Goal: Task Accomplishment & Management: Complete application form

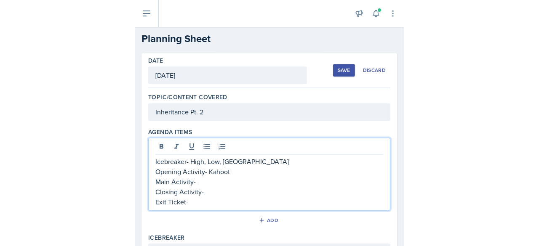
scroll to position [70, 0]
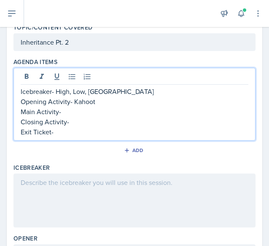
click at [84, 123] on p "Closing Activity-" at bounding box center [134, 122] width 227 height 10
click at [63, 134] on p "Exit Ticket-" at bounding box center [134, 132] width 227 height 10
click at [69, 111] on p "Main Activity-" at bounding box center [134, 111] width 227 height 10
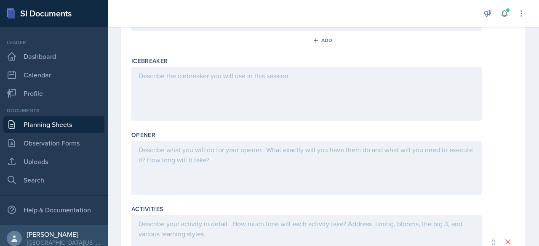
click at [154, 85] on div at bounding box center [306, 94] width 350 height 54
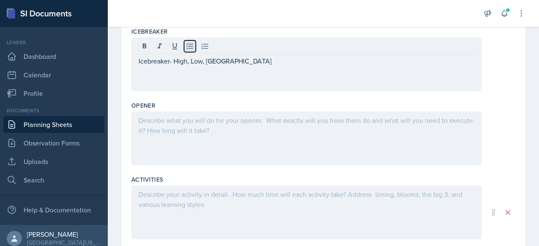
click at [189, 44] on icon at bounding box center [189, 46] width 6 height 5
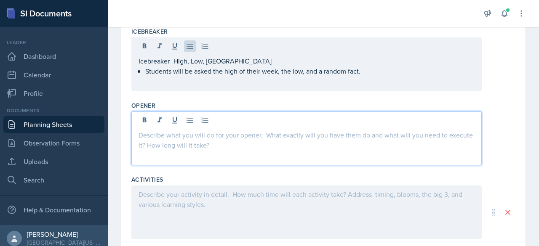
click at [144, 122] on div at bounding box center [306, 139] width 350 height 54
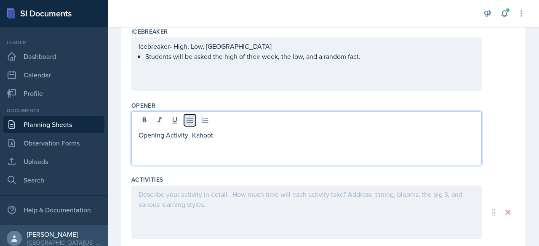
click at [187, 119] on icon at bounding box center [190, 120] width 8 height 8
click at [148, 142] on p at bounding box center [309, 145] width 329 height 10
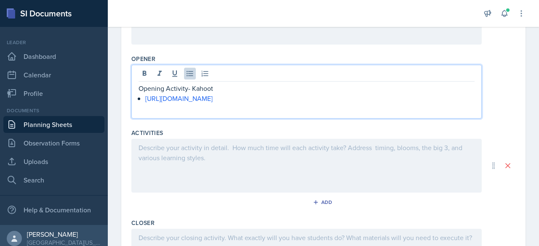
scroll to position [266, 0]
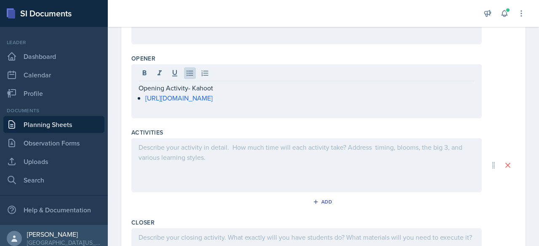
click at [170, 152] on div at bounding box center [306, 165] width 350 height 54
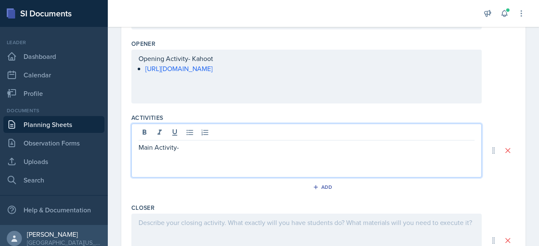
scroll to position [350, 0]
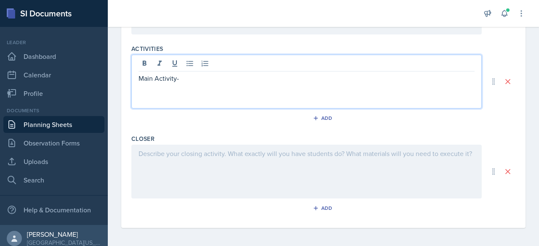
click at [170, 152] on div at bounding box center [306, 172] width 350 height 54
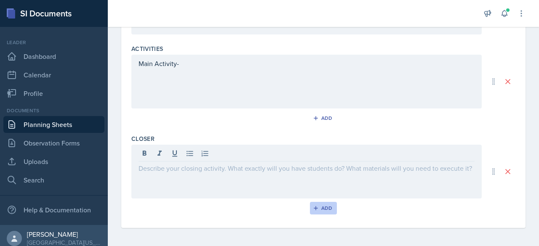
click at [268, 205] on div "Add" at bounding box center [323, 208] width 18 height 7
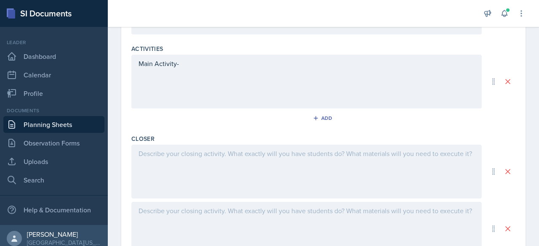
click at [161, 167] on div at bounding box center [306, 172] width 350 height 54
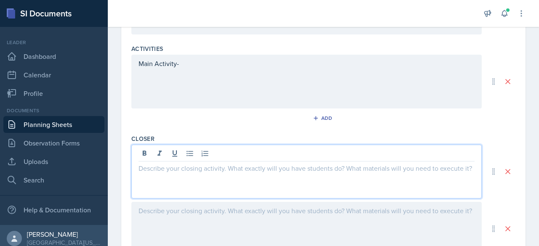
scroll to position [365, 0]
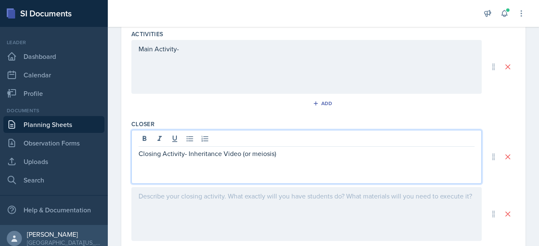
click at [161, 167] on div "Closing Activity- Inheritance Video (or meiosis)" at bounding box center [306, 157] width 350 height 54
click at [190, 135] on icon at bounding box center [190, 139] width 8 height 8
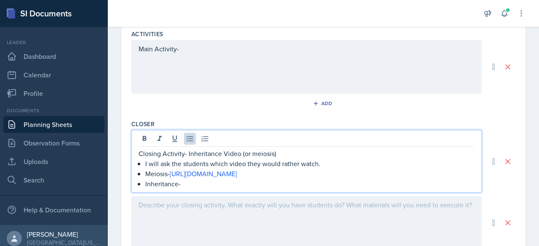
click at [184, 182] on p "Inheritance-" at bounding box center [309, 184] width 329 height 10
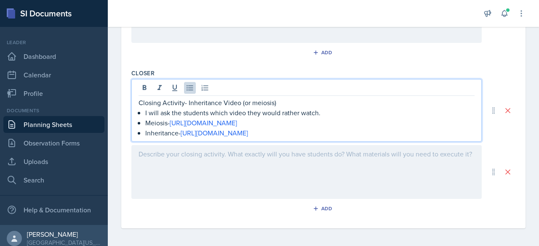
click at [206, 170] on div at bounding box center [306, 172] width 350 height 54
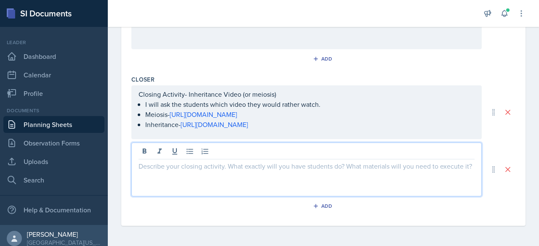
scroll to position [407, 0]
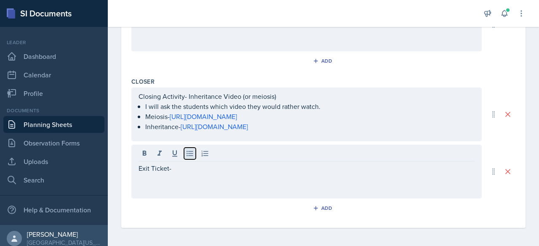
click at [188, 150] on icon at bounding box center [190, 153] width 8 height 8
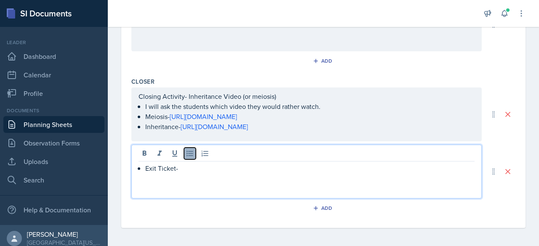
click at [188, 150] on icon at bounding box center [190, 153] width 8 height 8
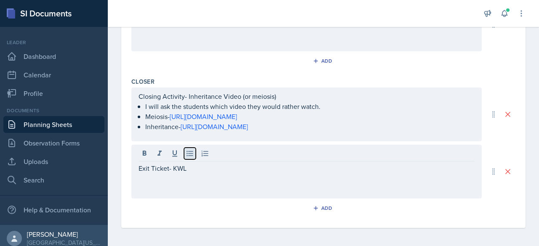
click at [188, 154] on icon at bounding box center [190, 153] width 8 height 8
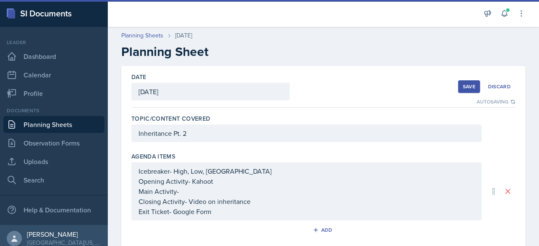
scroll to position [1, 0]
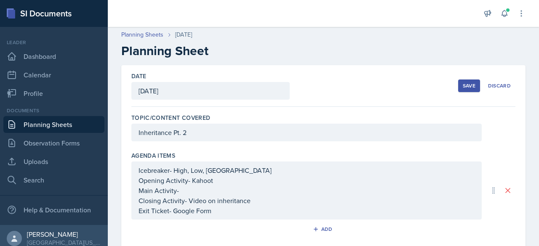
click at [268, 88] on div "Save" at bounding box center [469, 85] width 13 height 7
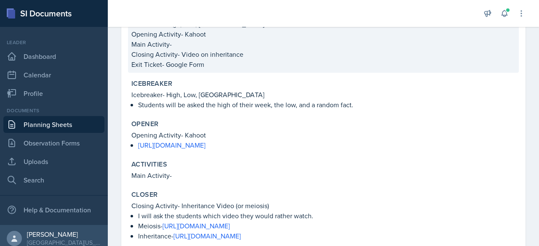
scroll to position [135, 0]
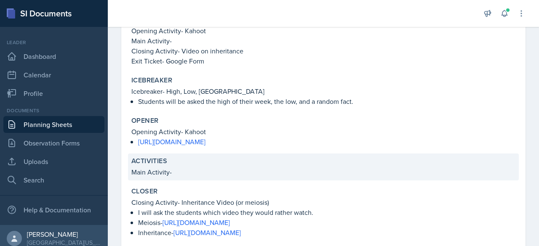
click at [178, 173] on p "Main Activity-" at bounding box center [323, 172] width 384 height 10
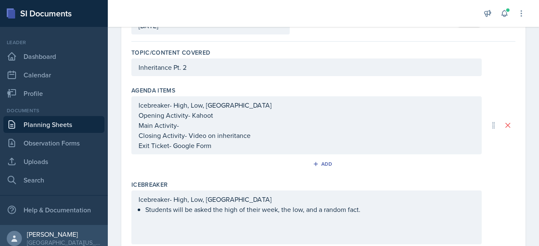
scroll to position [122, 0]
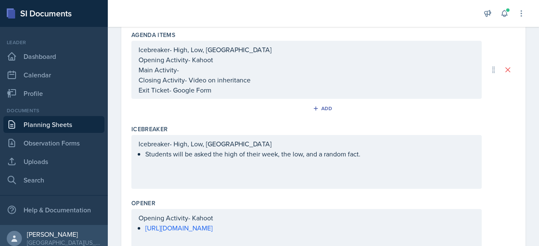
click at [200, 71] on p "Main Activity-" at bounding box center [306, 70] width 336 height 10
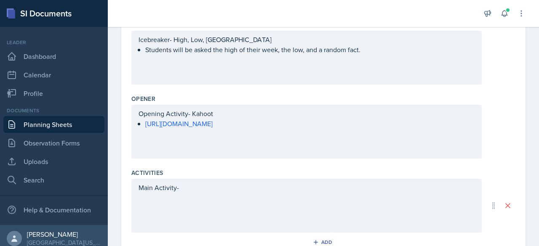
scroll to position [243, 0]
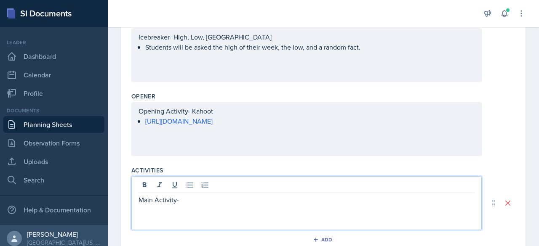
click at [184, 195] on p "Main Activity-" at bounding box center [306, 200] width 336 height 10
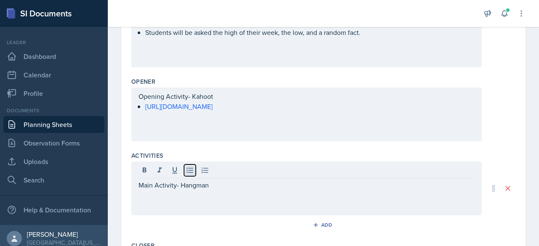
click at [190, 166] on icon at bounding box center [190, 170] width 8 height 8
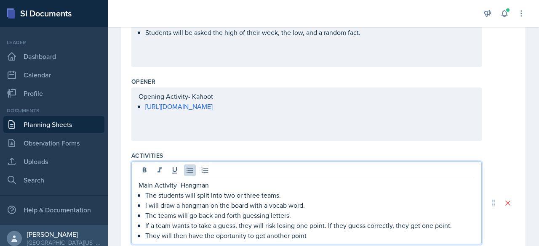
click at [225, 237] on p "They will then have the oportunity to get another point" at bounding box center [309, 236] width 329 height 10
drag, startPoint x: 225, startPoint y: 237, endPoint x: 219, endPoint y: 234, distance: 6.6
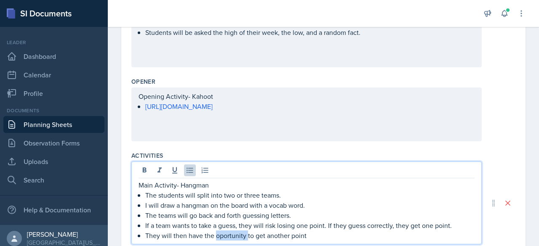
click at [219, 234] on p "They will then have the oportunity to get another point" at bounding box center [309, 236] width 329 height 10
click at [253, 233] on p "They will then have the oportunity to get another point" at bounding box center [309, 236] width 329 height 10
drag, startPoint x: 245, startPoint y: 236, endPoint x: 218, endPoint y: 235, distance: 27.4
click at [218, 235] on p "They will then have the oportunity to get another point" at bounding box center [309, 236] width 329 height 10
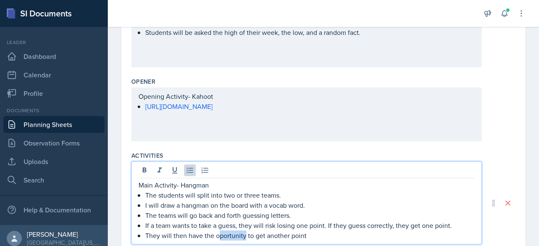
click at [223, 235] on p "They will then have the oportunity to get another point" at bounding box center [309, 236] width 329 height 10
drag, startPoint x: 223, startPoint y: 235, endPoint x: 196, endPoint y: 182, distance: 58.9
click at [196, 182] on p "Main Activity- Hangman" at bounding box center [306, 185] width 336 height 10
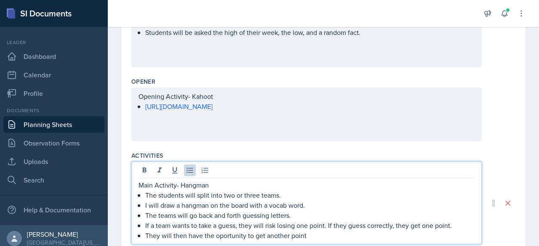
click at [221, 235] on p "They will then have the oportunity to get another point" at bounding box center [309, 236] width 329 height 10
click at [268, 237] on p "They will then have the opportunity to get another point" at bounding box center [309, 236] width 329 height 10
click at [268, 241] on div "Main Activity- Hangman The students will split into two or three teams. I will …" at bounding box center [306, 203] width 350 height 83
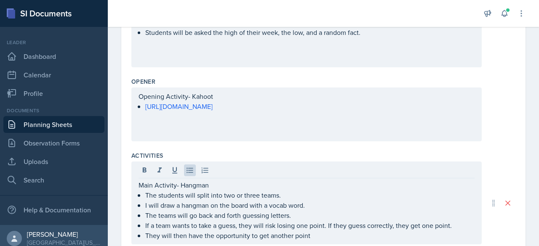
click at [268, 239] on div "Main Activity- Hangman The students will split into two or three teams. I will …" at bounding box center [306, 203] width 350 height 83
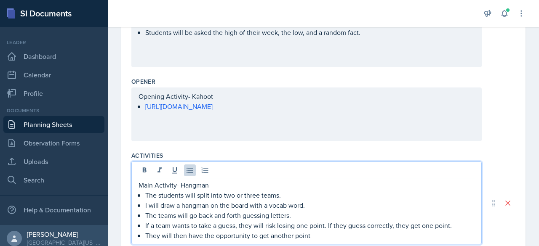
click at [268, 237] on p "They will then have the opportunity to get another point" at bounding box center [309, 236] width 329 height 10
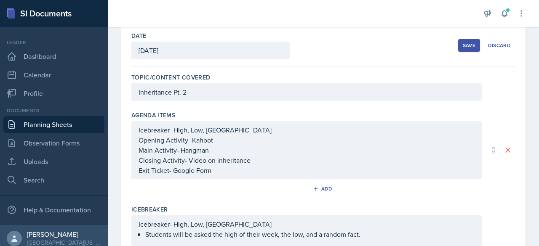
scroll to position [0, 0]
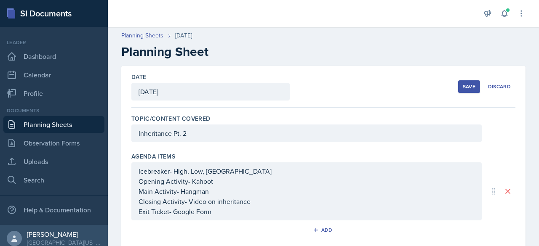
click at [268, 89] on div "Save" at bounding box center [469, 86] width 13 height 7
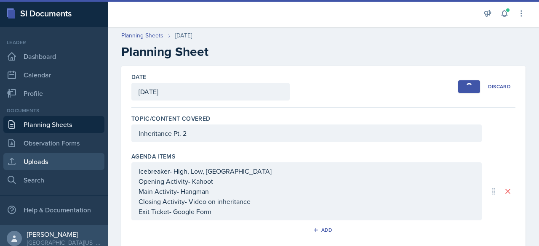
click at [52, 156] on link "Uploads" at bounding box center [53, 161] width 101 height 17
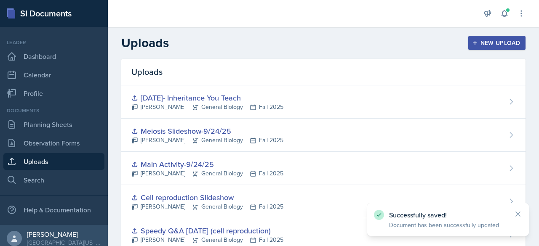
click at [268, 43] on div "New Upload" at bounding box center [496, 43] width 47 height 7
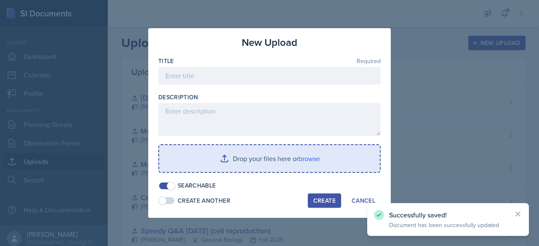
click at [268, 161] on input "file" at bounding box center [269, 158] width 221 height 27
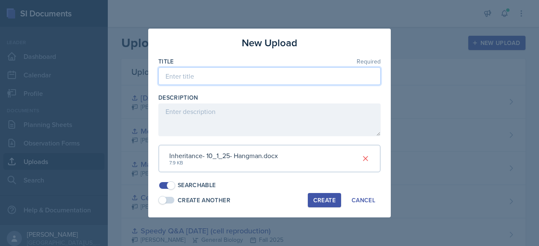
click at [185, 75] on input at bounding box center [269, 76] width 222 height 18
type input "M"
type input "Hangman-10/1/25-Inheritance"
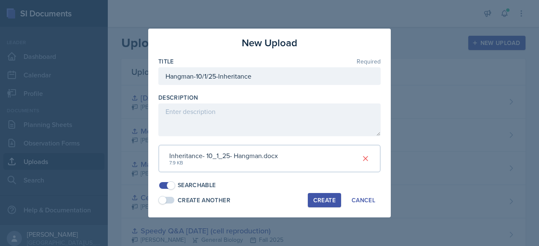
click at [268, 50] on div "New Upload" at bounding box center [269, 42] width 222 height 15
click at [268, 200] on div "Create" at bounding box center [324, 200] width 22 height 7
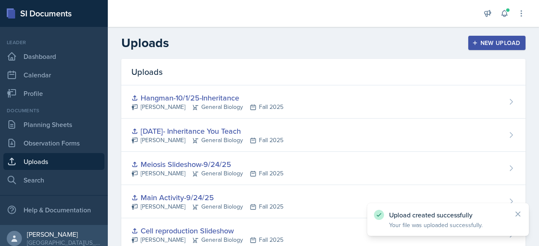
click at [268, 45] on div "New Upload" at bounding box center [496, 43] width 47 height 7
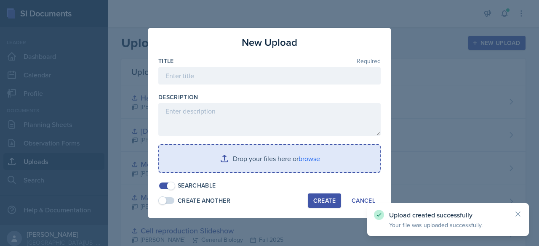
click at [248, 154] on input "file" at bounding box center [269, 158] width 221 height 27
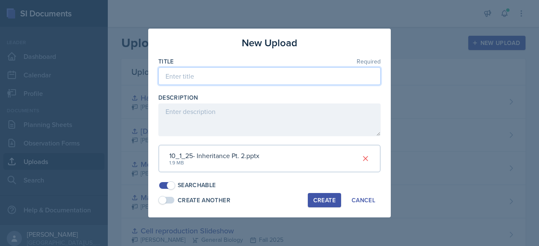
click at [195, 79] on input at bounding box center [269, 76] width 222 height 18
type input "P"
type input "Slides for Inheritance- [DATE]"
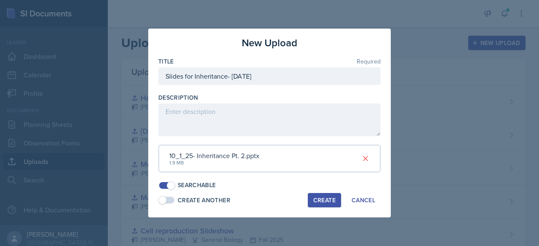
click at [192, 51] on div "New Upload Title Required Slides for Inheritance- [DATE] Description 10_1_25- I…" at bounding box center [269, 123] width 242 height 189
click at [268, 198] on div "Create" at bounding box center [324, 200] width 22 height 7
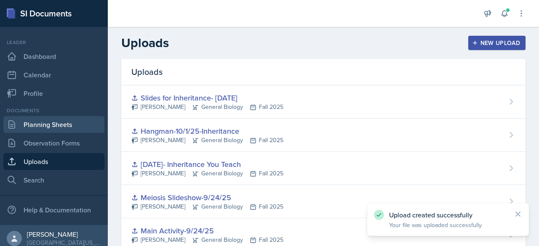
click at [61, 119] on link "Planning Sheets" at bounding box center [53, 124] width 101 height 17
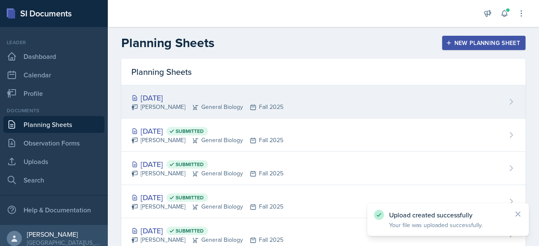
click at [268, 102] on div "[DATE] [PERSON_NAME] General Biology Fall 2025" at bounding box center [323, 101] width 404 height 33
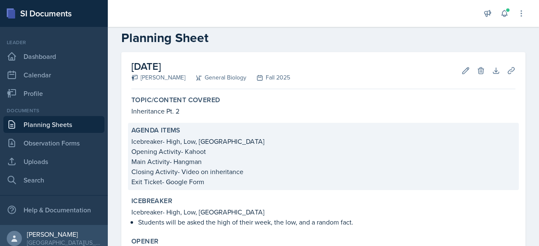
scroll to position [13, 0]
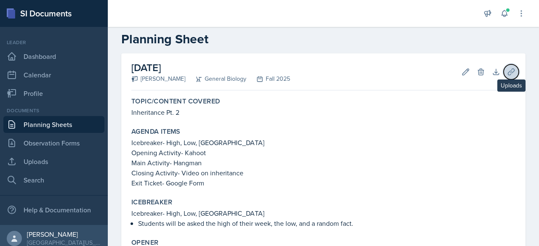
click at [268, 69] on icon at bounding box center [511, 72] width 8 height 8
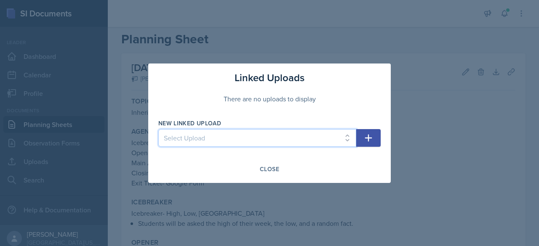
click at [268, 141] on select "Select Upload Main Activity- Speedy Q&A [DATE] Slides- [DATE] [DATE]- You Teach…" at bounding box center [257, 138] width 198 height 18
select select "65675510-30f8-4110-a0cc-639c8c982411"
click at [158, 129] on select "Select Upload Main Activity- Speedy Q&A [DATE] Slides- [DATE] [DATE]- You Teach…" at bounding box center [257, 138] width 198 height 18
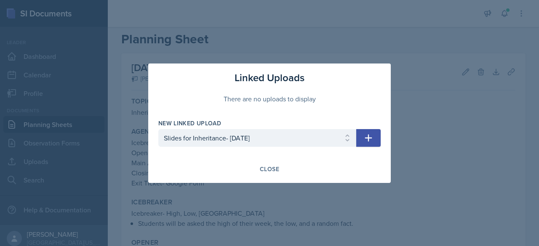
click at [268, 136] on icon "button" at bounding box center [368, 138] width 10 height 10
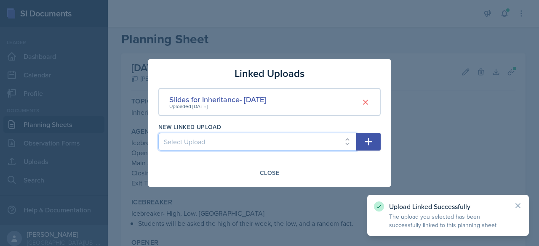
click at [268, 142] on select "Select Upload Main Activity- Speedy Q&A [DATE] Slides- [DATE] [DATE]- You Teach…" at bounding box center [257, 142] width 198 height 18
select select "666eedc0-98d6-4a2b-ab09-adf3ce1a58d7"
click at [158, 133] on select "Select Upload Main Activity- Speedy Q&A [DATE] Slides- [DATE] [DATE]- You Teach…" at bounding box center [257, 142] width 198 height 18
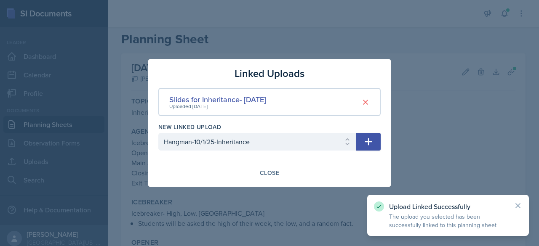
click at [268, 141] on icon "button" at bounding box center [368, 142] width 10 height 10
select select
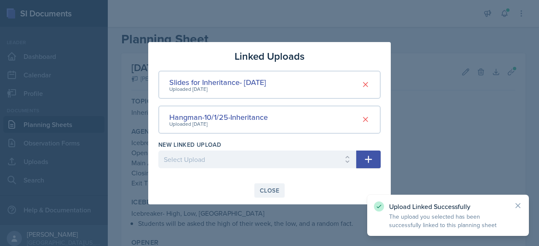
click at [268, 187] on div "Close" at bounding box center [269, 190] width 19 height 7
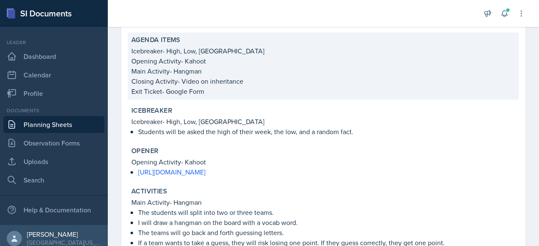
scroll to position [109, 0]
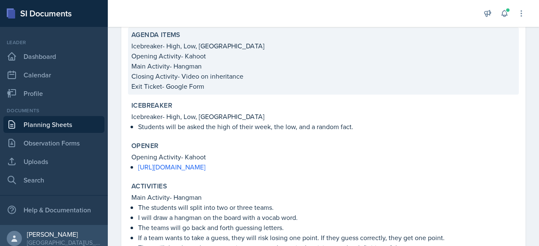
click at [186, 88] on p "Exit Ticket- Google Form" at bounding box center [323, 86] width 384 height 10
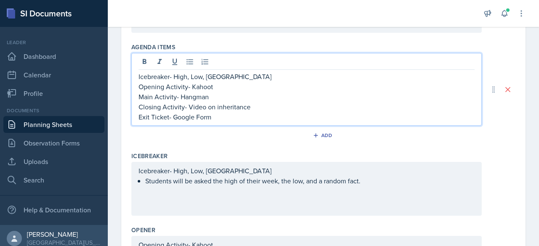
click at [202, 101] on div "Icebreaker- High, Low, Buffalo Opening Activity- Kahoot Main Activity- Hangman …" at bounding box center [306, 97] width 336 height 51
drag, startPoint x: 213, startPoint y: 117, endPoint x: 173, endPoint y: 114, distance: 39.7
click at [173, 114] on p "Exit Ticket- Google Form" at bounding box center [306, 117] width 336 height 10
click at [205, 137] on div "Add" at bounding box center [323, 137] width 384 height 16
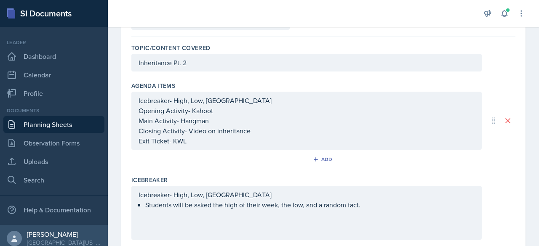
scroll to position [0, 0]
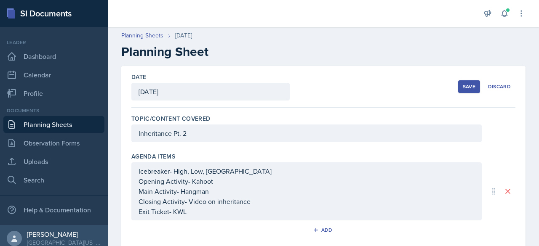
click at [268, 89] on div "Save" at bounding box center [469, 86] width 13 height 7
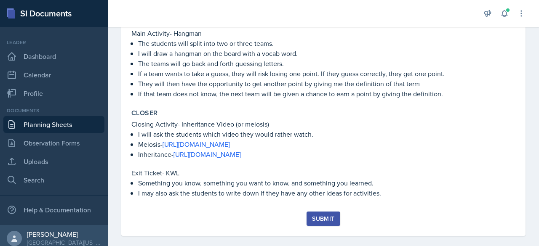
scroll to position [283, 0]
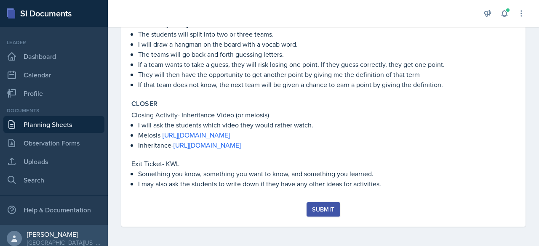
click at [268, 207] on div "Submit" at bounding box center [323, 209] width 22 height 7
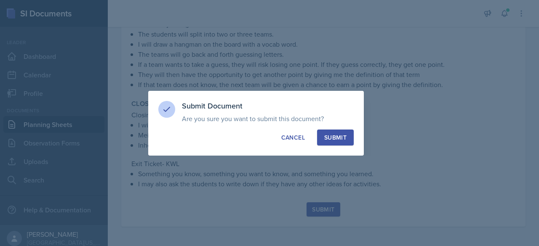
click at [268, 139] on div "Submit" at bounding box center [335, 137] width 22 height 8
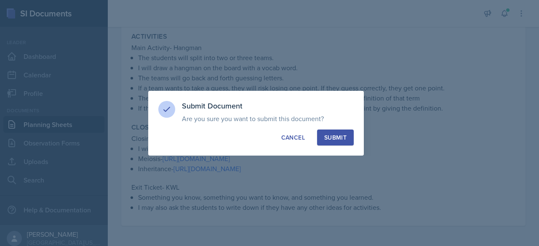
scroll to position [259, 0]
